Goal: Information Seeking & Learning: Learn about a topic

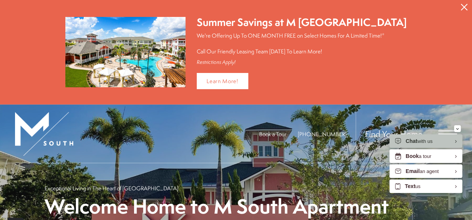
click at [462, 7] on icon "Close Alert" at bounding box center [464, 7] width 7 height 7
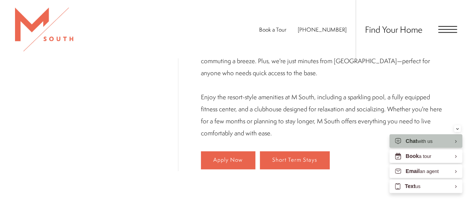
scroll to position [341, 0]
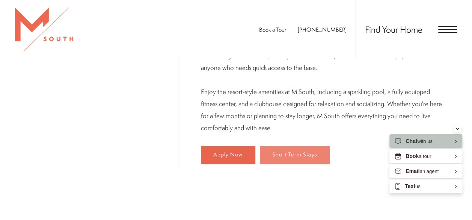
click at [275, 151] on span "Short Term Stays" at bounding box center [294, 154] width 45 height 6
click at [270, 146] on link "Short Term Stays" at bounding box center [295, 155] width 70 height 18
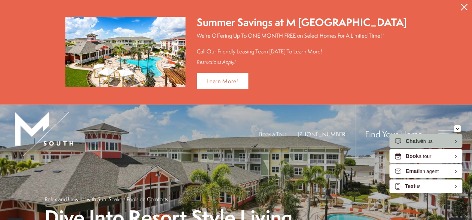
click at [464, 5] on icon "Close Alert" at bounding box center [464, 7] width 7 height 7
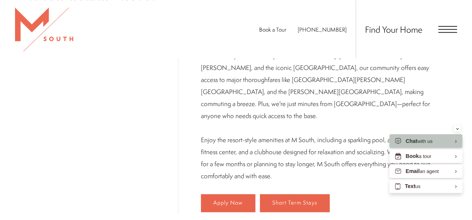
scroll to position [309, 0]
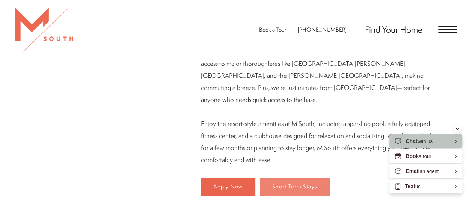
click at [269, 178] on link "Short Term Stays" at bounding box center [295, 187] width 70 height 18
